Goal: Find specific page/section: Find specific page/section

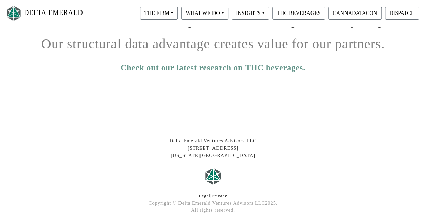
scroll to position [159, 0]
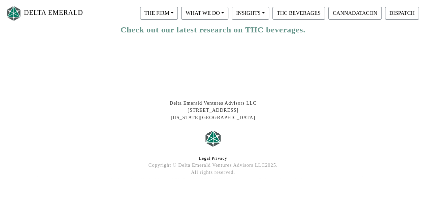
click at [174, 102] on div "Delta Emerald Ventures Advisors LLC [STREET_ADDRESS][US_STATE]" at bounding box center [213, 110] width 384 height 22
drag, startPoint x: 174, startPoint y: 102, endPoint x: 253, endPoint y: 106, distance: 78.2
click at [253, 106] on div "Delta Emerald Ventures Advisors LLC [STREET_ADDRESS][US_STATE]" at bounding box center [213, 110] width 384 height 22
copy div "Delta Emerald Ventures Advisors LLC"
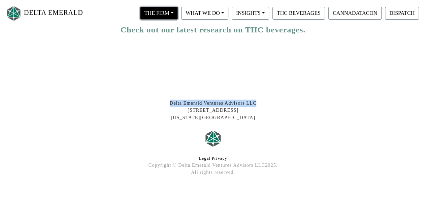
click at [162, 16] on button "THE FIRM" at bounding box center [159, 13] width 38 height 13
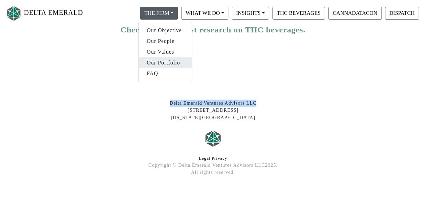
click at [160, 61] on link "Our Portfolio" at bounding box center [165, 62] width 53 height 11
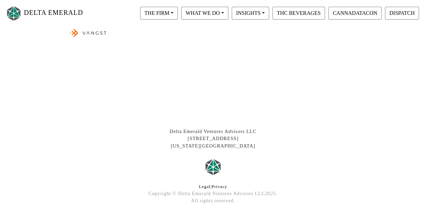
scroll to position [396, 0]
